Goal: Information Seeking & Learning: Check status

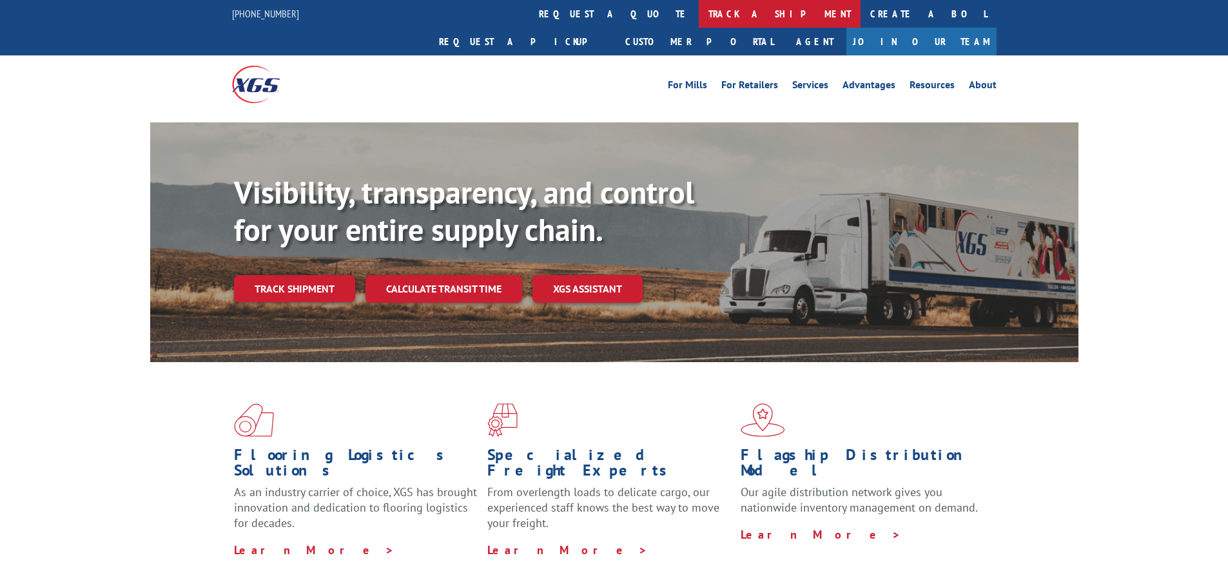
click at [698, 14] on link "track a shipment" at bounding box center [779, 14] width 162 height 28
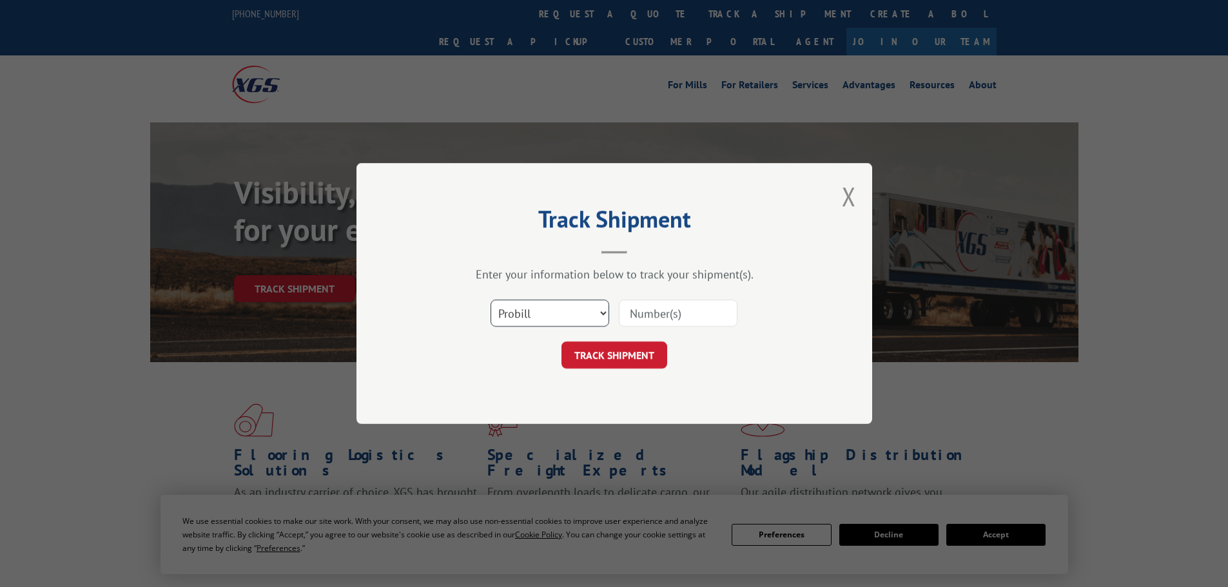
click at [559, 309] on select "Select category... Probill BOL PO" at bounding box center [549, 313] width 119 height 27
click at [490, 300] on select "Select category... Probill BOL PO" at bounding box center [549, 313] width 119 height 27
click at [585, 320] on select "Select category... Probill BOL PO" at bounding box center [549, 313] width 119 height 27
click at [659, 314] on input at bounding box center [678, 313] width 119 height 27
type input "16955547"
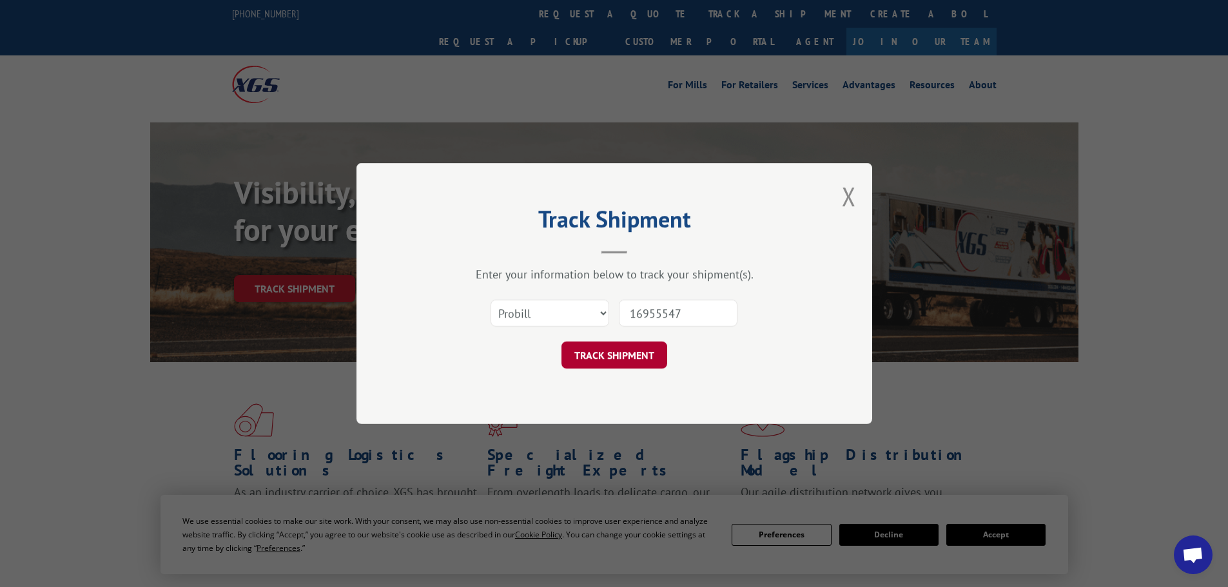
click at [596, 342] on button "TRACK SHIPMENT" at bounding box center [614, 355] width 106 height 27
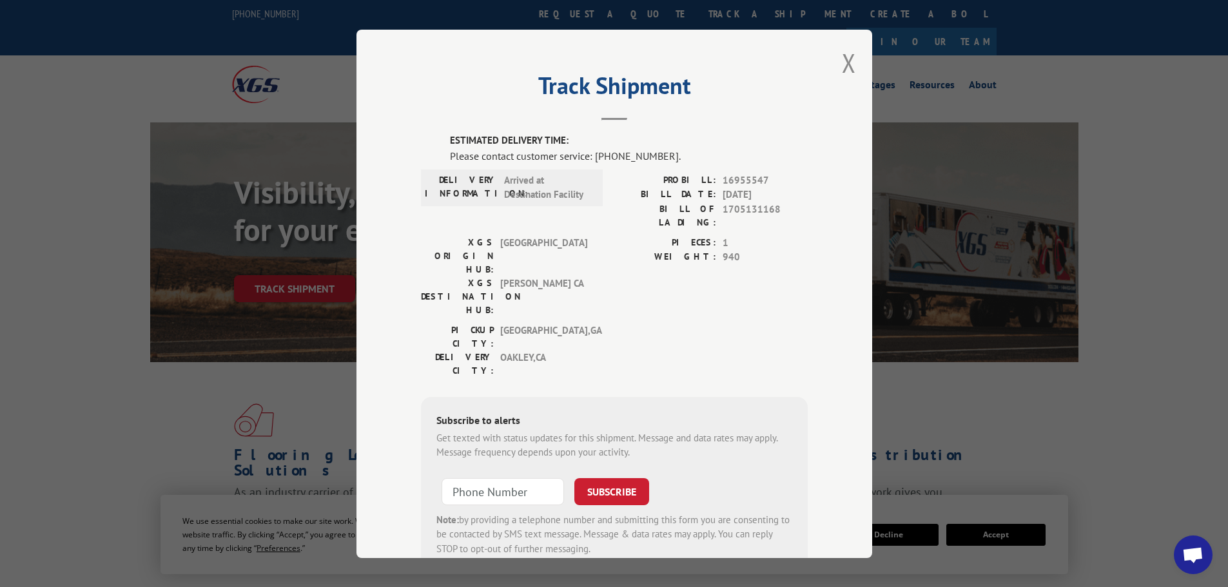
click at [664, 323] on div "[GEOGRAPHIC_DATA]: [GEOGRAPHIC_DATA] , [GEOGRAPHIC_DATA] [GEOGRAPHIC_DATA]: [GE…" at bounding box center [614, 353] width 387 height 61
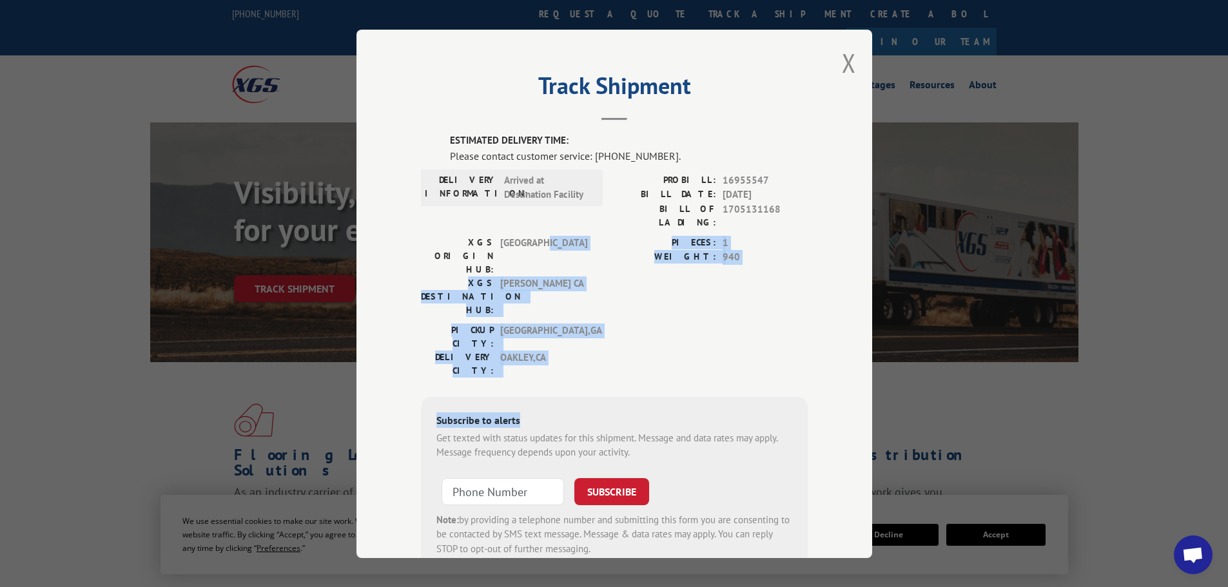
drag, startPoint x: 540, startPoint y: 230, endPoint x: 722, endPoint y: 309, distance: 198.6
click at [720, 308] on div "ESTIMATED DELIVERY TIME: Please contact customer service: [PHONE_NUMBER]. DELIV…" at bounding box center [614, 352] width 387 height 438
click at [722, 309] on div "ESTIMATED DELIVERY TIME: Please contact customer service: [PHONE_NUMBER]. DELIV…" at bounding box center [614, 352] width 387 height 438
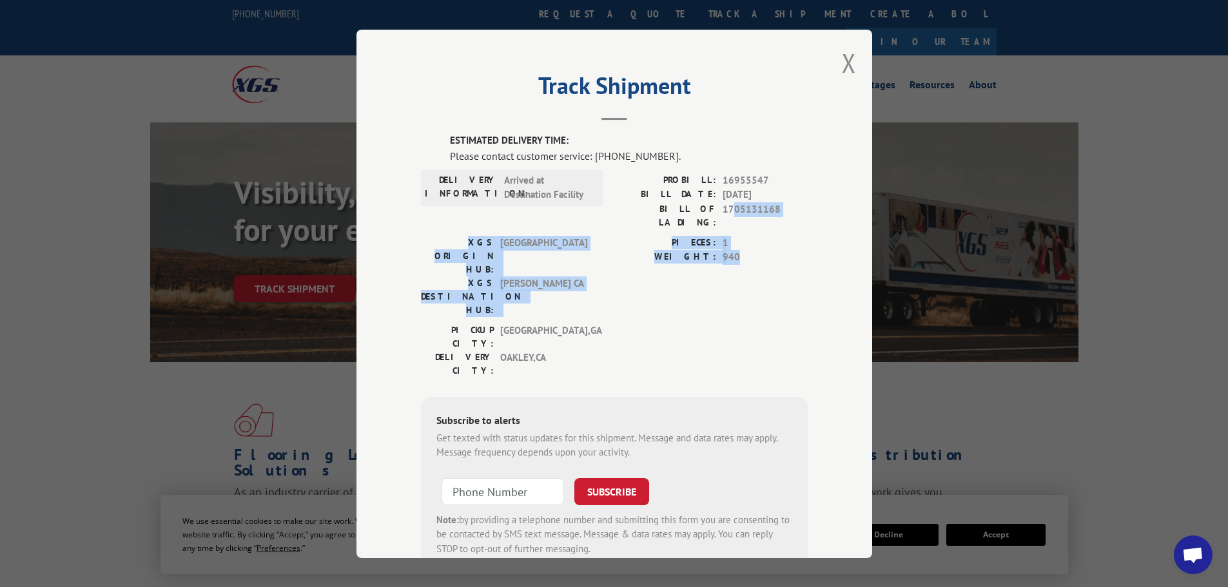
drag, startPoint x: 726, startPoint y: 201, endPoint x: 744, endPoint y: 266, distance: 67.7
click at [744, 265] on div "ESTIMATED DELIVERY TIME: Please contact customer service: [PHONE_NUMBER]. DELIV…" at bounding box center [614, 352] width 387 height 438
click at [746, 268] on div "PIECES: 1 WEIGHT: 940" at bounding box center [710, 279] width 193 height 88
drag, startPoint x: 756, startPoint y: 237, endPoint x: 769, endPoint y: 272, distance: 37.3
click at [769, 272] on div "ESTIMATED DELIVERY TIME: Please contact customer service: [PHONE_NUMBER]. DELIV…" at bounding box center [614, 352] width 387 height 438
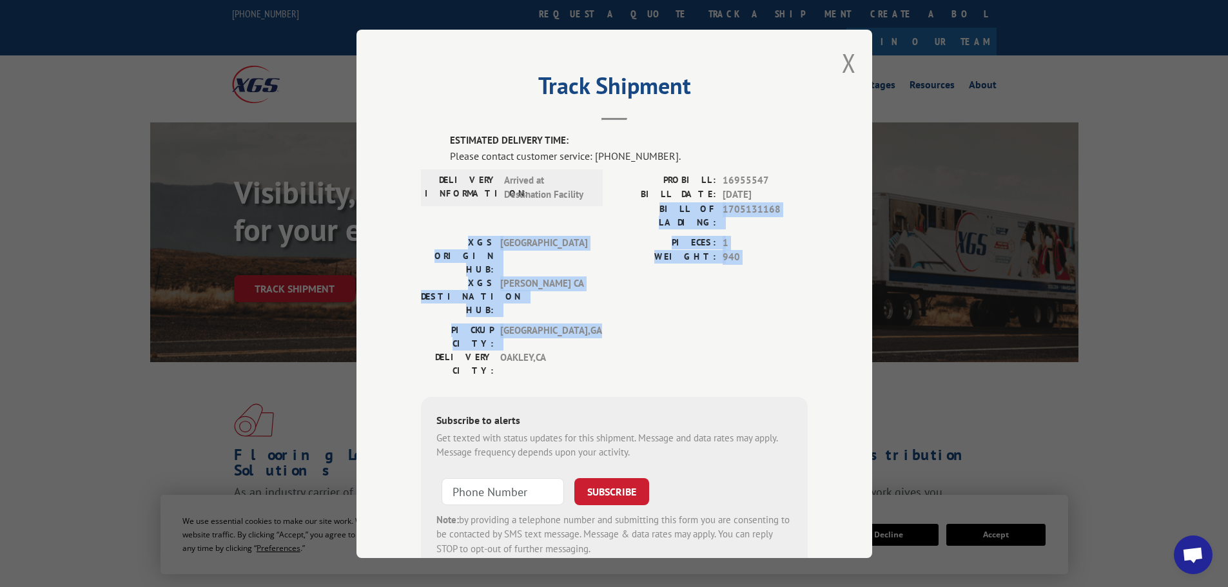
click at [769, 323] on div "[GEOGRAPHIC_DATA]: [GEOGRAPHIC_DATA] , [GEOGRAPHIC_DATA] [GEOGRAPHIC_DATA]: [GE…" at bounding box center [614, 353] width 387 height 61
drag, startPoint x: 758, startPoint y: 178, endPoint x: 782, endPoint y: 258, distance: 82.8
click at [782, 258] on div "ESTIMATED DELIVERY TIME: Please contact customer service: [PHONE_NUMBER]. DELIV…" at bounding box center [614, 352] width 387 height 438
click at [782, 258] on div "PIECES: 1 WEIGHT: 940" at bounding box center [710, 279] width 193 height 88
drag, startPoint x: 771, startPoint y: 244, endPoint x: 778, endPoint y: 261, distance: 18.0
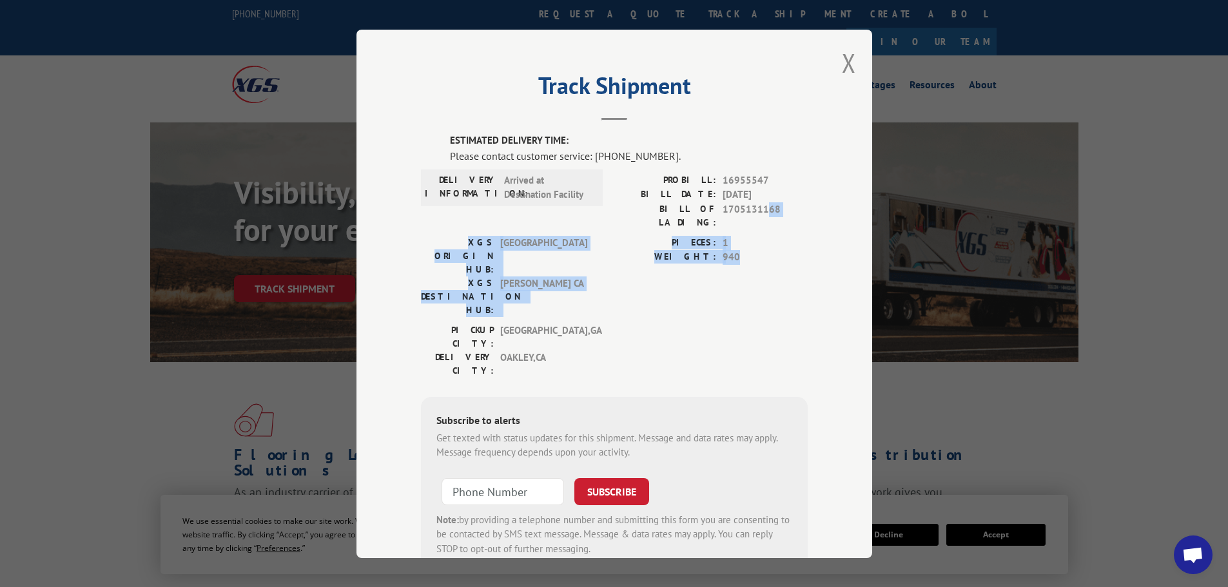
click at [777, 260] on div "ESTIMATED DELIVERY TIME: Please contact customer service: [PHONE_NUMBER]. DELIV…" at bounding box center [614, 352] width 387 height 438
click at [778, 261] on div "PIECES: 1 WEIGHT: 940" at bounding box center [710, 279] width 193 height 88
drag, startPoint x: 753, startPoint y: 232, endPoint x: 765, endPoint y: 273, distance: 43.0
click at [765, 273] on div "ESTIMATED DELIVERY TIME: Please contact customer service: [PHONE_NUMBER]. DELIV…" at bounding box center [614, 352] width 387 height 438
click at [765, 323] on div "[GEOGRAPHIC_DATA]: [GEOGRAPHIC_DATA] , [GEOGRAPHIC_DATA] [GEOGRAPHIC_DATA]: [GE…" at bounding box center [614, 353] width 387 height 61
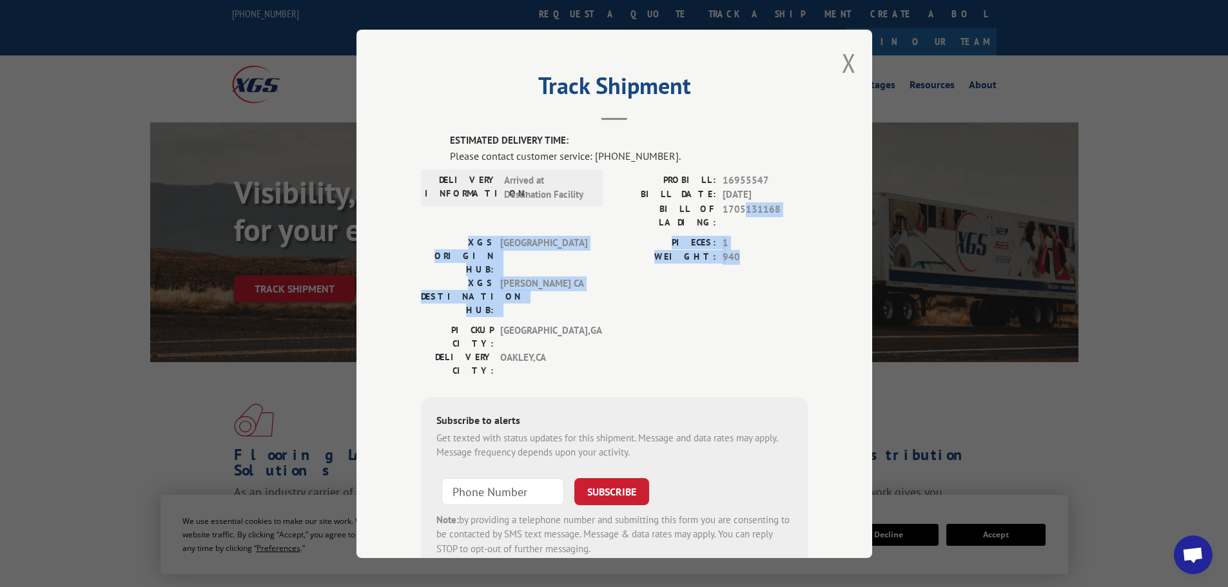
drag, startPoint x: 743, startPoint y: 222, endPoint x: 755, endPoint y: 261, distance: 40.4
click at [755, 261] on div "ESTIMATED DELIVERY TIME: Please contact customer service: [PHONE_NUMBER]. DELIV…" at bounding box center [614, 352] width 387 height 438
click at [755, 262] on div "PIECES: 1 WEIGHT: 940" at bounding box center [710, 279] width 193 height 88
drag, startPoint x: 721, startPoint y: 223, endPoint x: 746, endPoint y: 279, distance: 61.4
click at [746, 279] on div "ESTIMATED DELIVERY TIME: Please contact customer service: [PHONE_NUMBER]. DELIV…" at bounding box center [614, 352] width 387 height 438
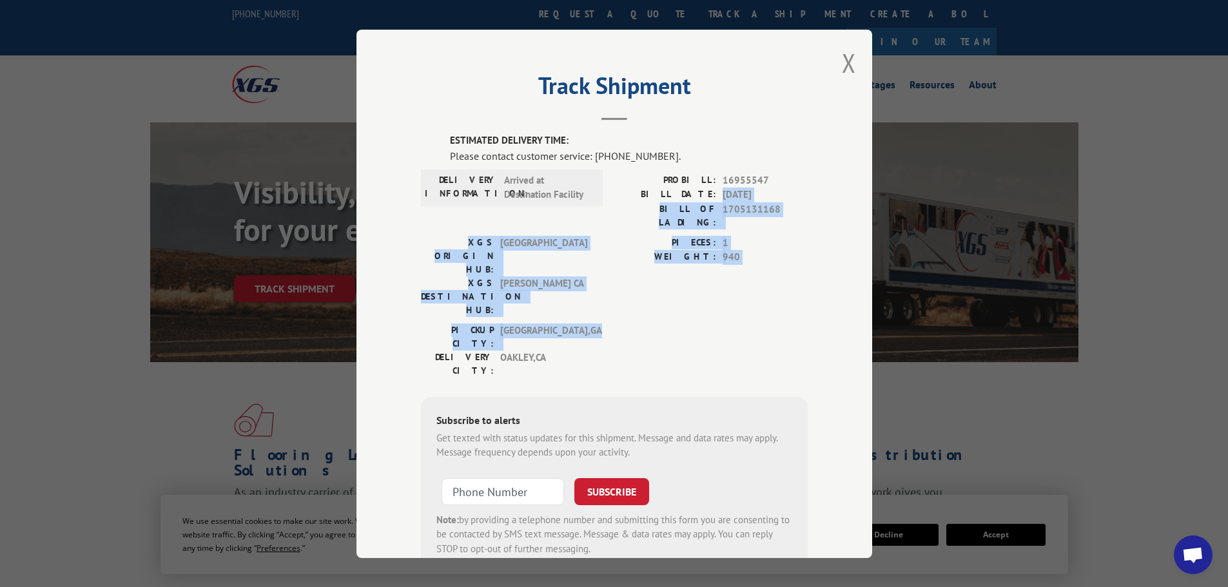
click at [746, 323] on div "[GEOGRAPHIC_DATA]: [GEOGRAPHIC_DATA] , [GEOGRAPHIC_DATA] [GEOGRAPHIC_DATA]: [GE…" at bounding box center [614, 353] width 387 height 61
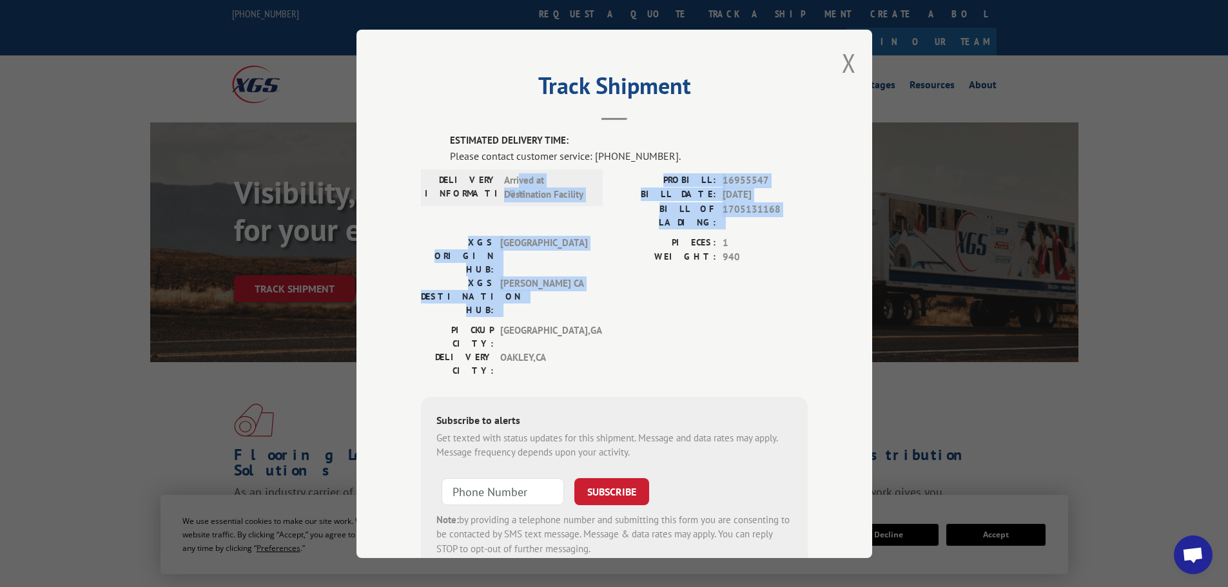
drag, startPoint x: 515, startPoint y: 185, endPoint x: 622, endPoint y: 238, distance: 119.0
click at [621, 237] on div "ESTIMATED DELIVERY TIME: Please contact customer service: [PHONE_NUMBER]. DELIV…" at bounding box center [614, 352] width 387 height 438
click at [622, 250] on label "WEIGHT:" at bounding box center [665, 257] width 102 height 15
drag, startPoint x: 595, startPoint y: 197, endPoint x: 703, endPoint y: 273, distance: 132.3
click at [703, 273] on div "ESTIMATED DELIVERY TIME: Please contact customer service: [PHONE_NUMBER]. DELIV…" at bounding box center [614, 352] width 387 height 438
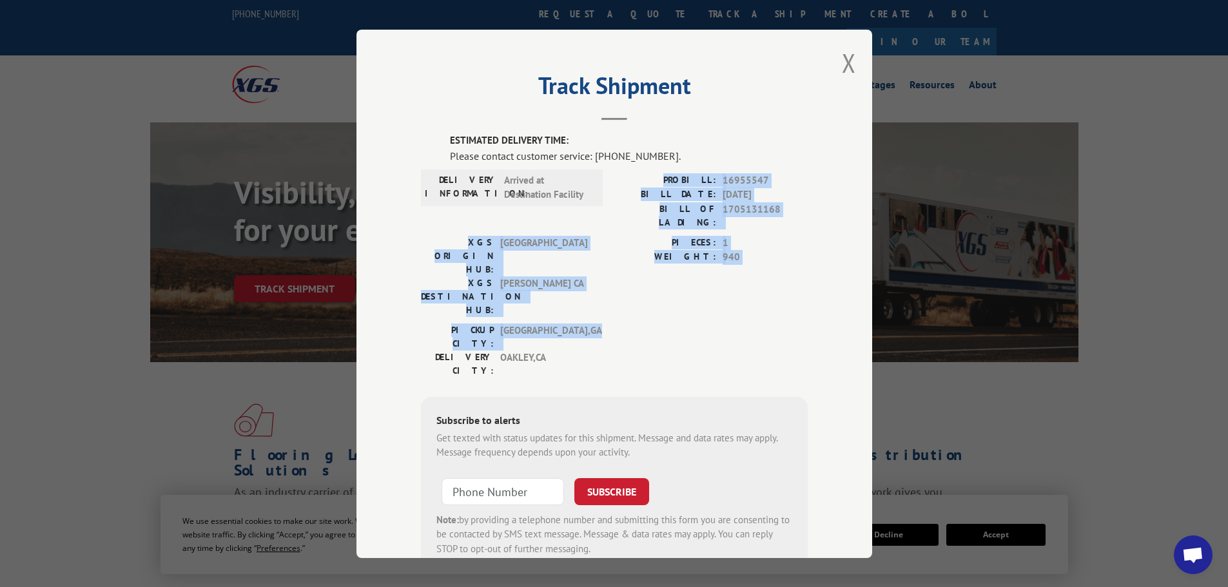
click at [715, 323] on div "[GEOGRAPHIC_DATA]: [GEOGRAPHIC_DATA] , [GEOGRAPHIC_DATA] [GEOGRAPHIC_DATA]: [GE…" at bounding box center [614, 353] width 387 height 61
drag, startPoint x: 669, startPoint y: 215, endPoint x: 723, endPoint y: 271, distance: 77.0
click at [718, 266] on div "ESTIMATED DELIVERY TIME: Please contact customer service: [PHONE_NUMBER]. DELIV…" at bounding box center [614, 352] width 387 height 438
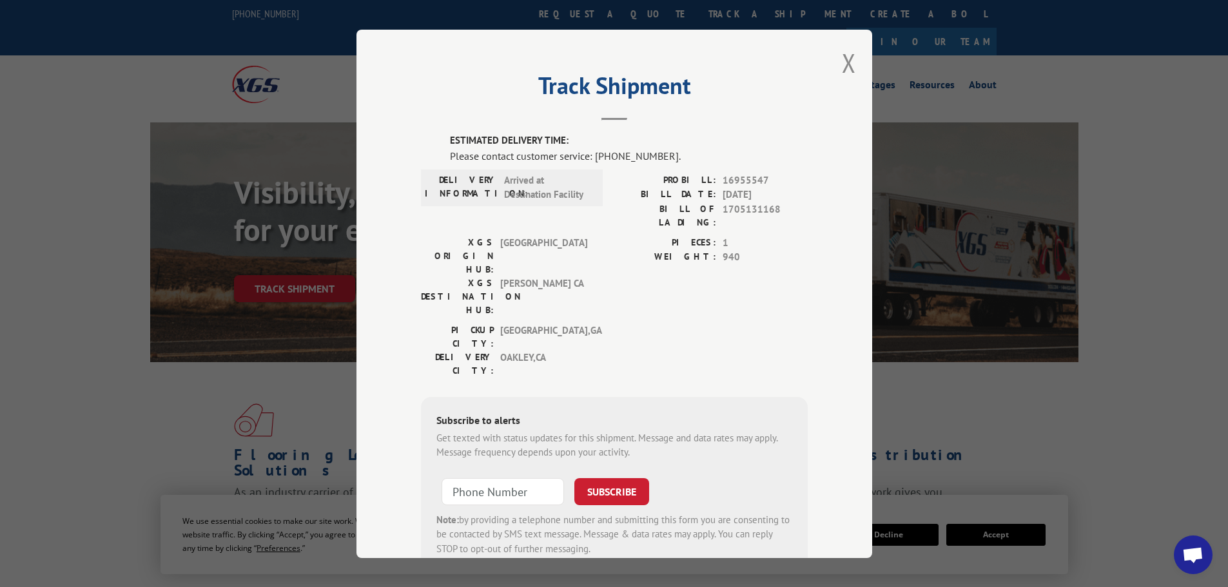
click at [723, 271] on div "PIECES: 1 WEIGHT: 940" at bounding box center [710, 279] width 193 height 88
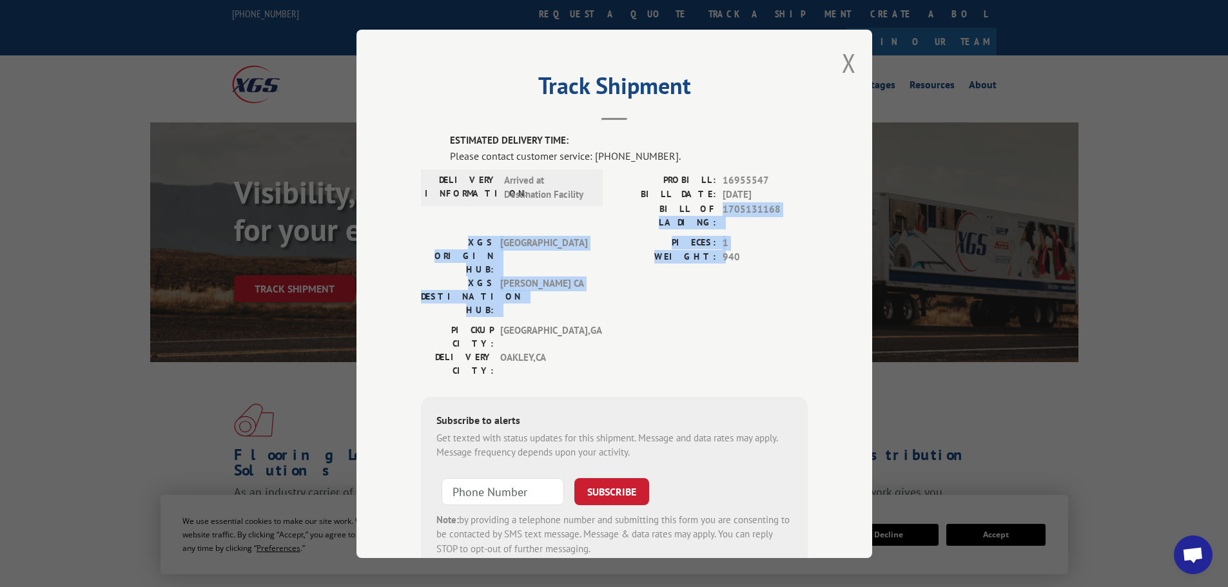
drag, startPoint x: 702, startPoint y: 246, endPoint x: 718, endPoint y: 263, distance: 23.2
click at [717, 262] on div "ESTIMATED DELIVERY TIME: Please contact customer service: [PHONE_NUMBER]. DELIV…" at bounding box center [614, 352] width 387 height 438
click at [718, 263] on div "PIECES: 1 WEIGHT: 940" at bounding box center [710, 279] width 193 height 88
drag, startPoint x: 705, startPoint y: 215, endPoint x: 733, endPoint y: 264, distance: 55.7
click at [733, 264] on div "ESTIMATED DELIVERY TIME: Please contact customer service: [PHONE_NUMBER]. DELIV…" at bounding box center [614, 352] width 387 height 438
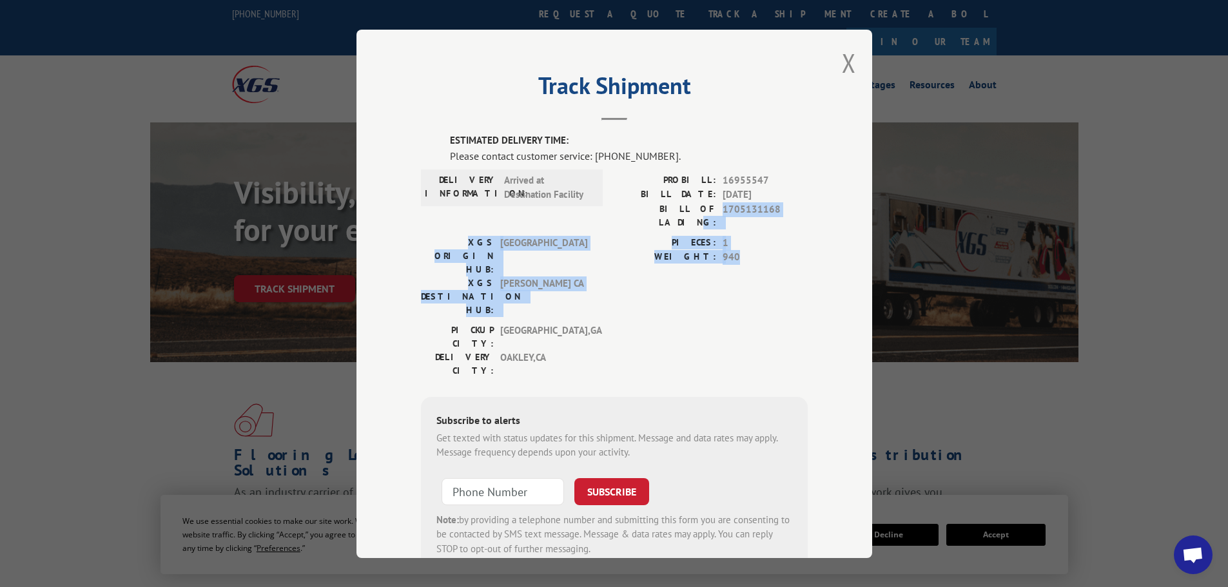
click at [733, 265] on div "PIECES: 1 WEIGHT: 940" at bounding box center [710, 279] width 193 height 88
drag, startPoint x: 723, startPoint y: 202, endPoint x: 749, endPoint y: 256, distance: 60.0
click at [749, 256] on div "ESTIMATED DELIVERY TIME: Please contact customer service: [PHONE_NUMBER]. DELIV…" at bounding box center [614, 352] width 387 height 438
click at [749, 256] on div "PIECES: 1 WEIGHT: 940" at bounding box center [710, 279] width 193 height 88
drag, startPoint x: 740, startPoint y: 202, endPoint x: 753, endPoint y: 245, distance: 45.1
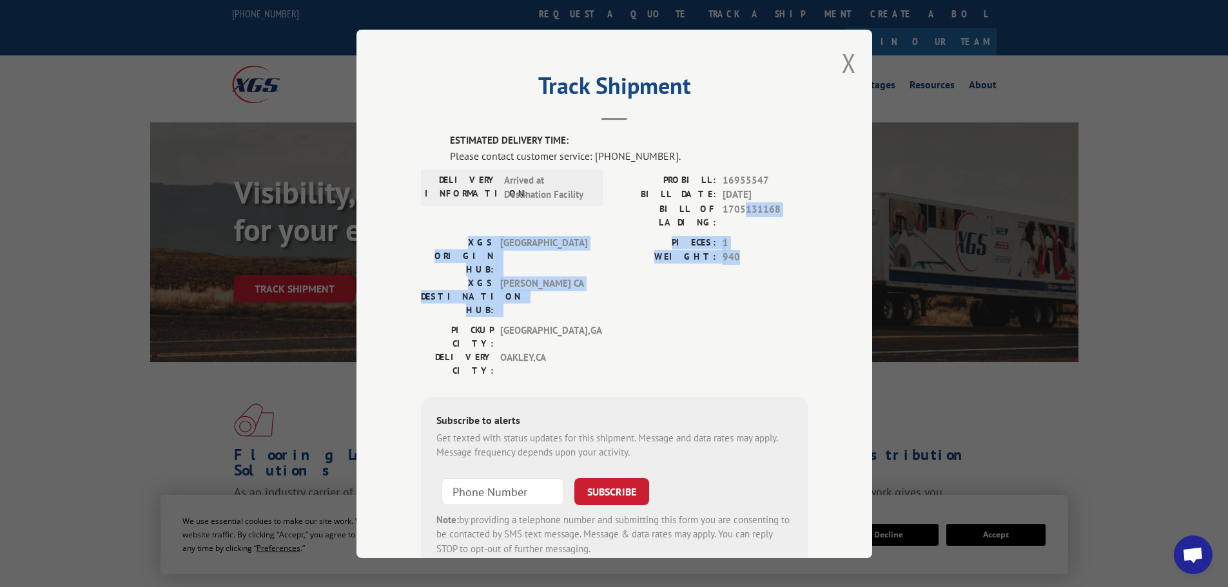
click at [753, 245] on div "ESTIMATED DELIVERY TIME: Please contact customer service: [PHONE_NUMBER]. DELIV…" at bounding box center [614, 352] width 387 height 438
click at [753, 250] on span "940" at bounding box center [764, 257] width 85 height 15
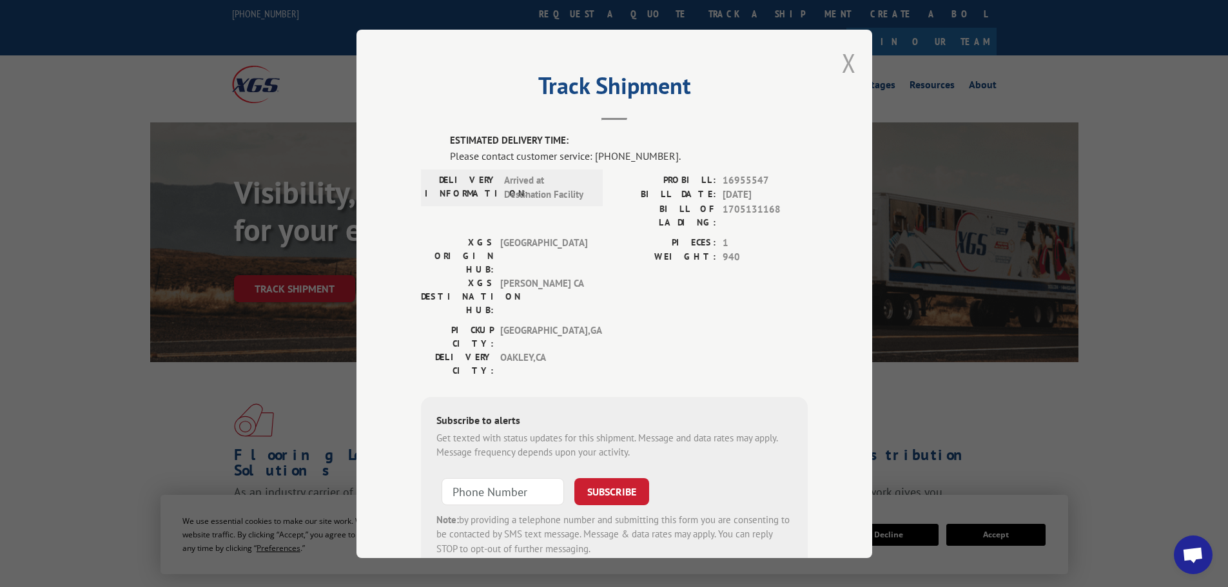
click at [850, 60] on button "Close modal" at bounding box center [849, 63] width 14 height 34
